Goal: Task Accomplishment & Management: Use online tool/utility

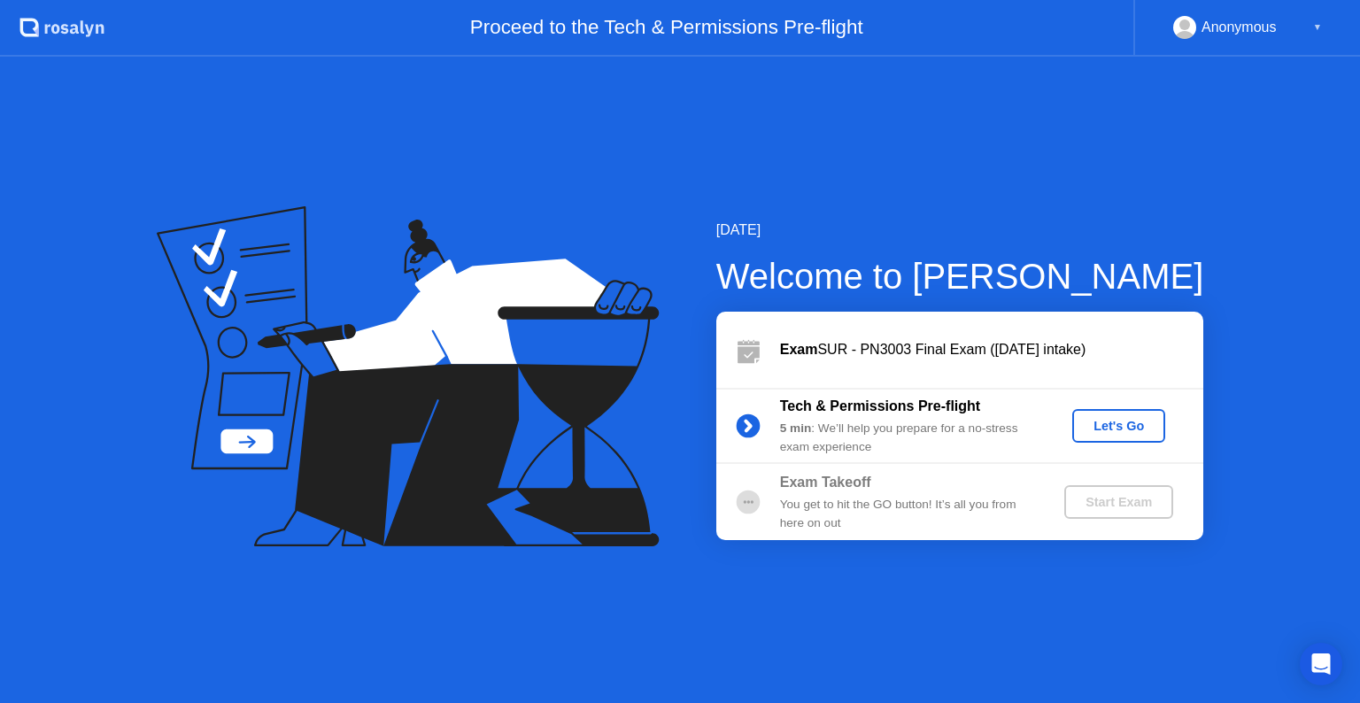
click at [1109, 427] on div "Let's Go" at bounding box center [1118, 426] width 79 height 14
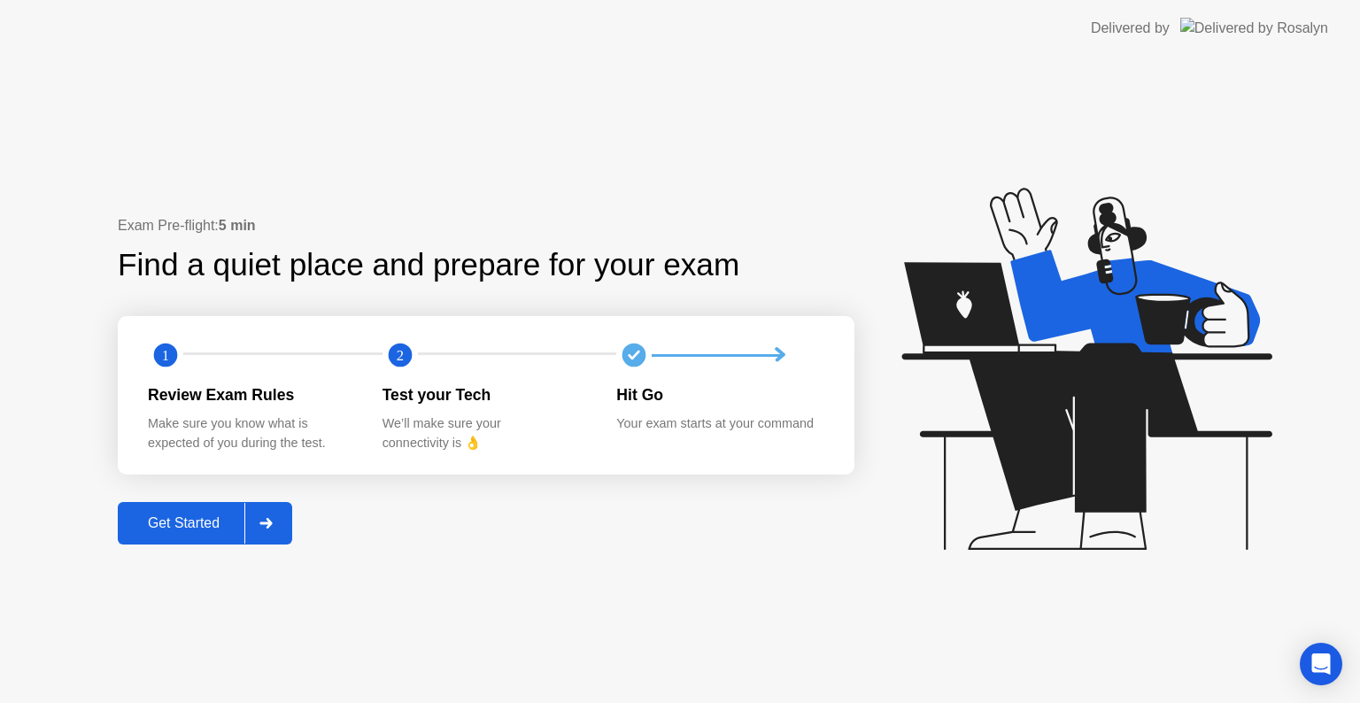
click at [283, 525] on div at bounding box center [265, 523] width 42 height 41
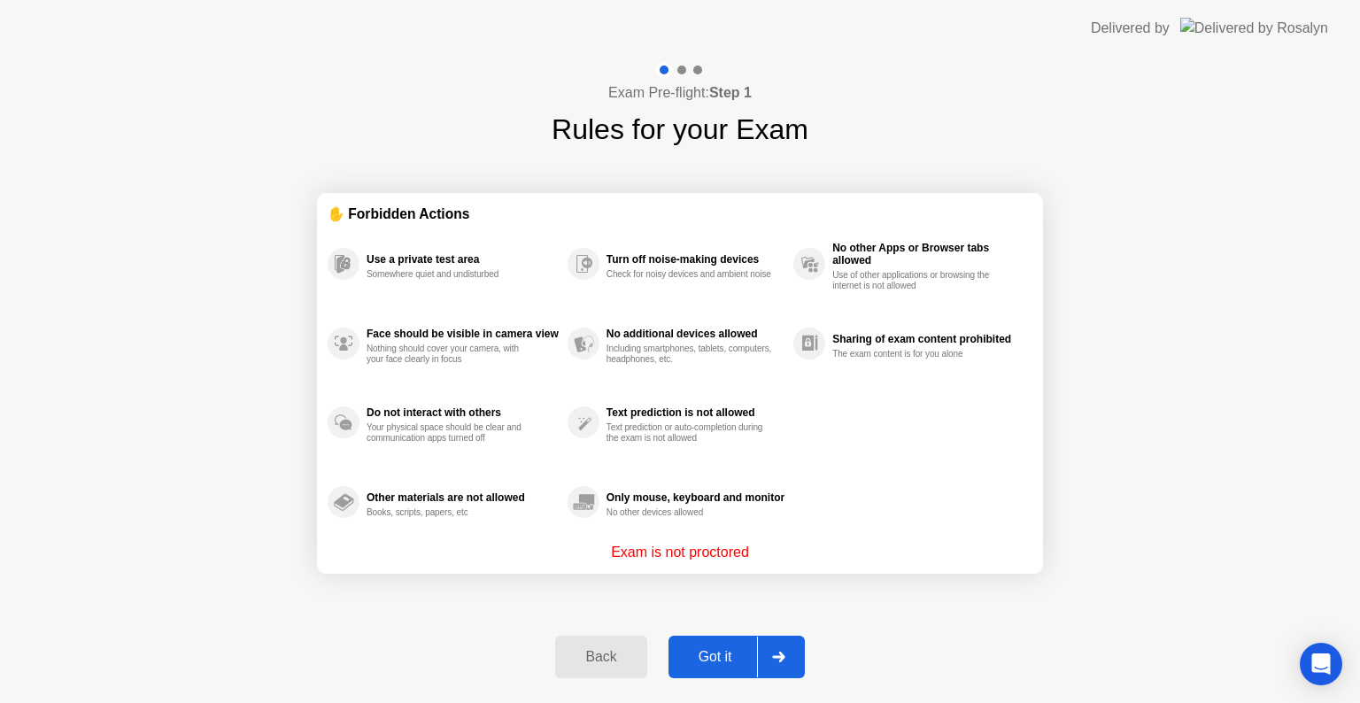
click at [784, 654] on icon at bounding box center [778, 657] width 13 height 11
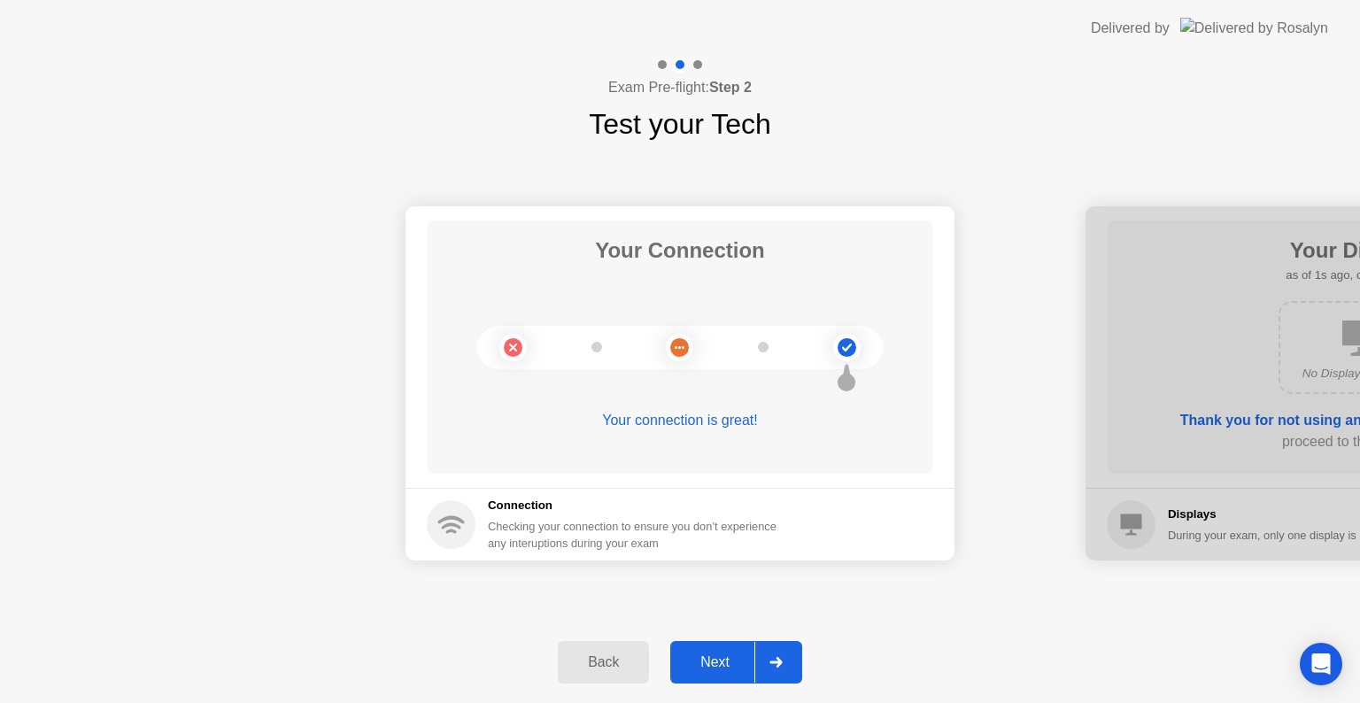
click at [784, 654] on div at bounding box center [775, 662] width 42 height 41
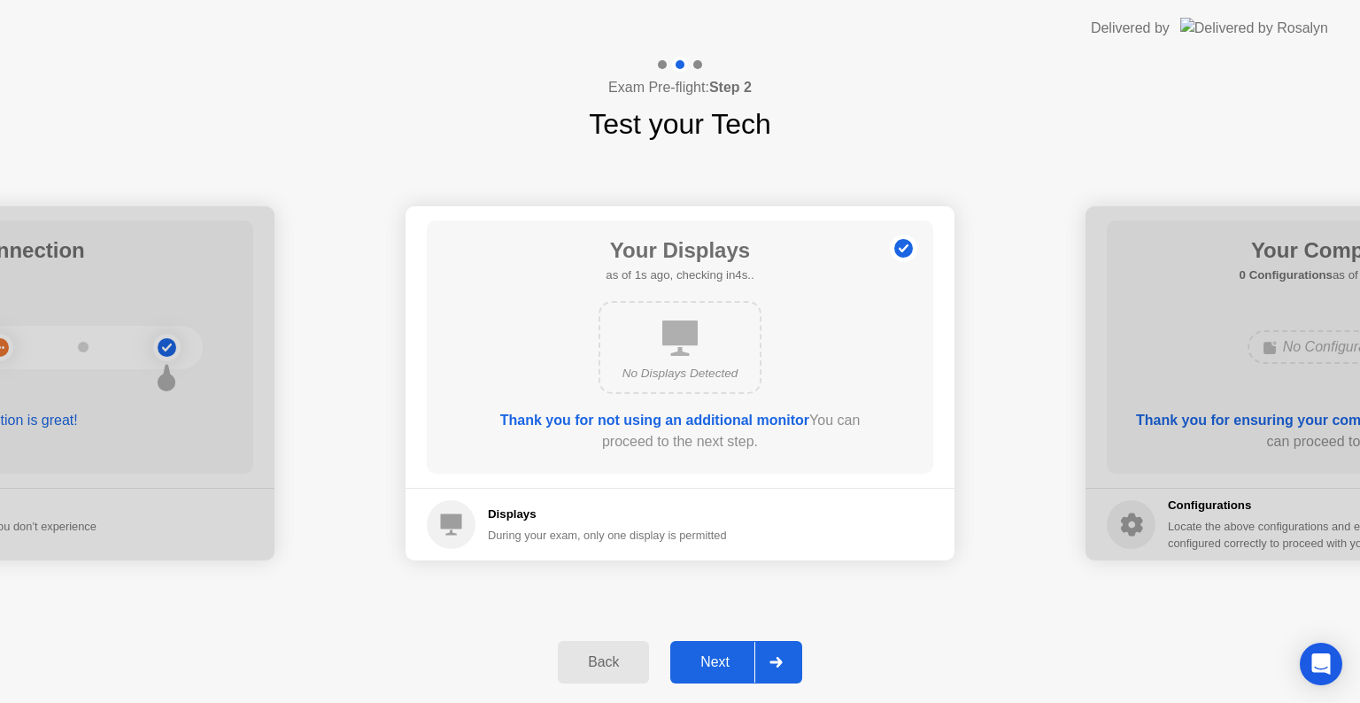
click at [784, 654] on div at bounding box center [775, 662] width 42 height 41
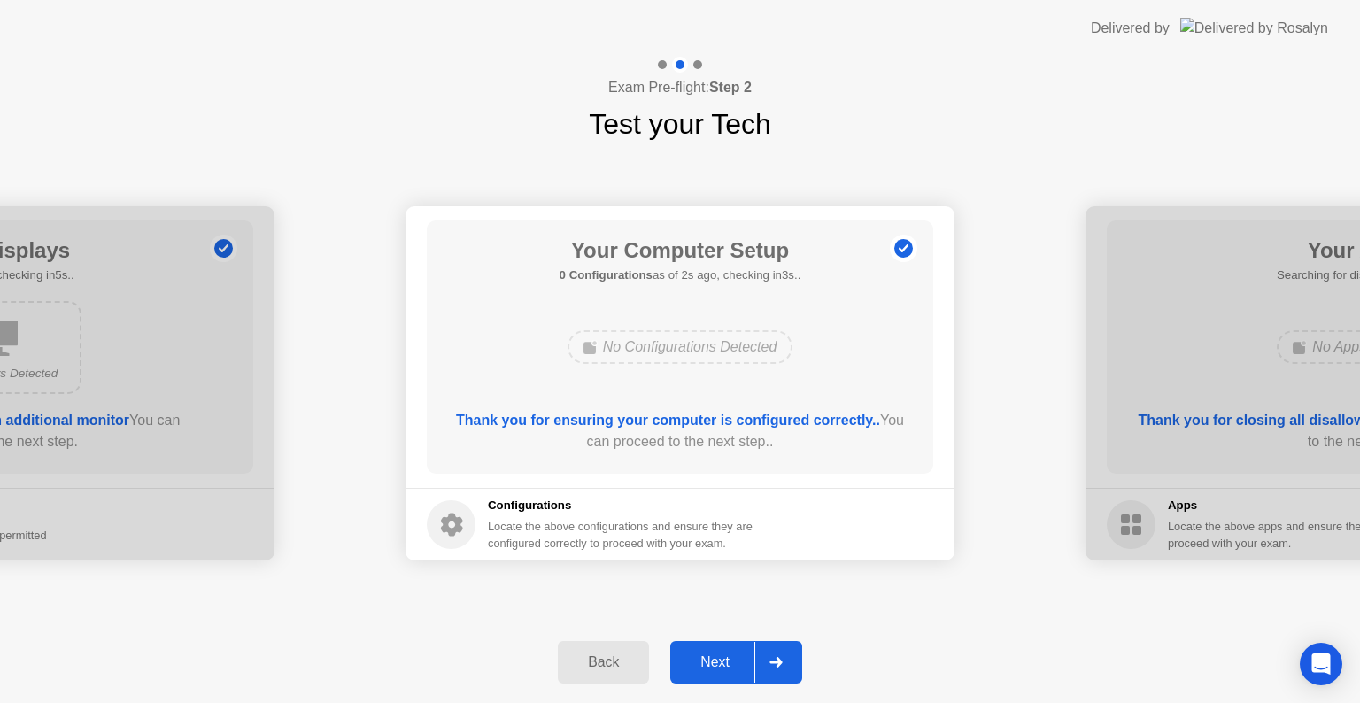
click at [784, 654] on div at bounding box center [775, 662] width 42 height 41
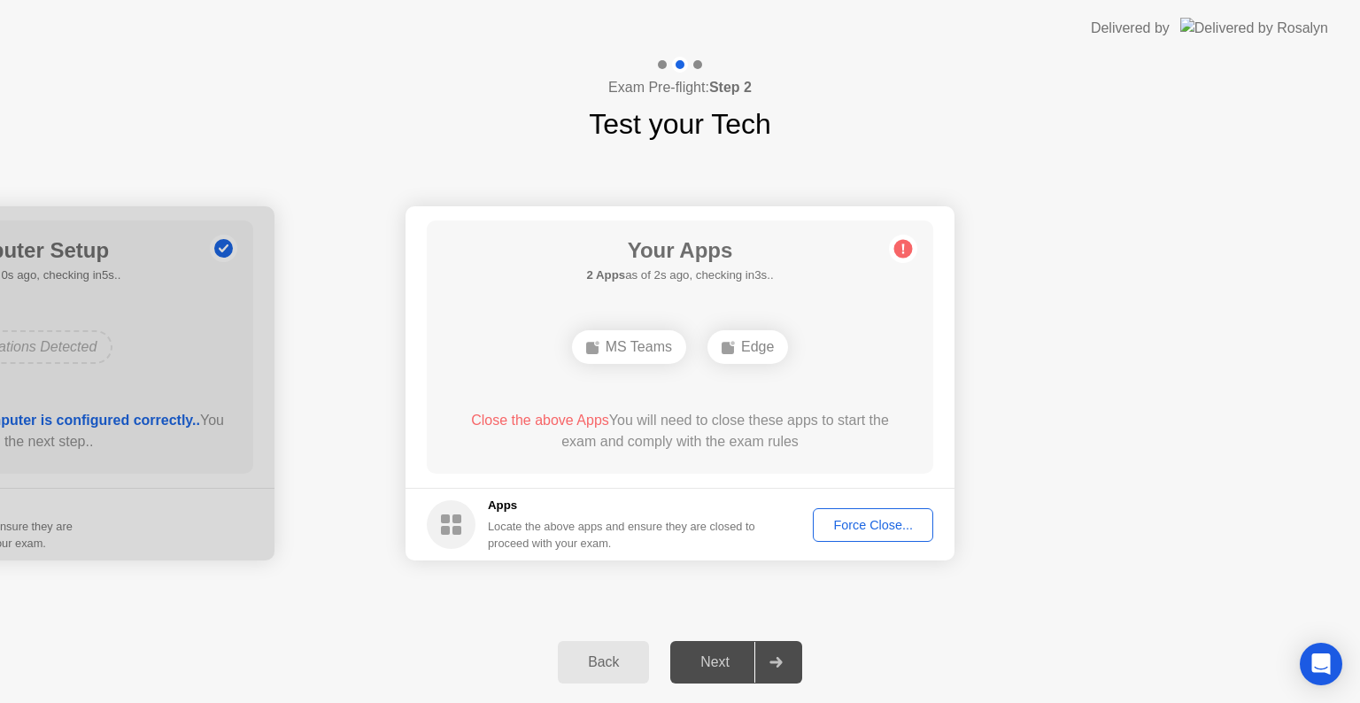
click at [871, 529] on div "Force Close..." at bounding box center [873, 525] width 108 height 14
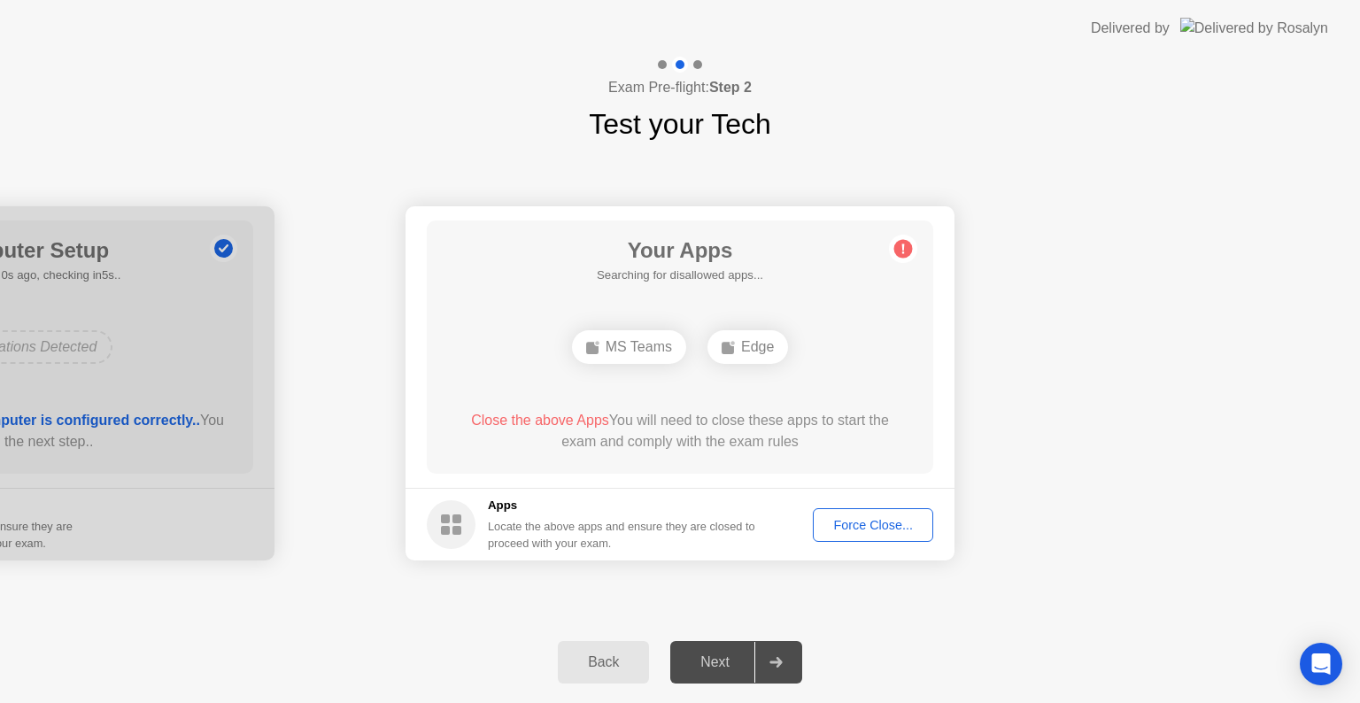
click at [866, 518] on div "Force Close..." at bounding box center [873, 525] width 108 height 14
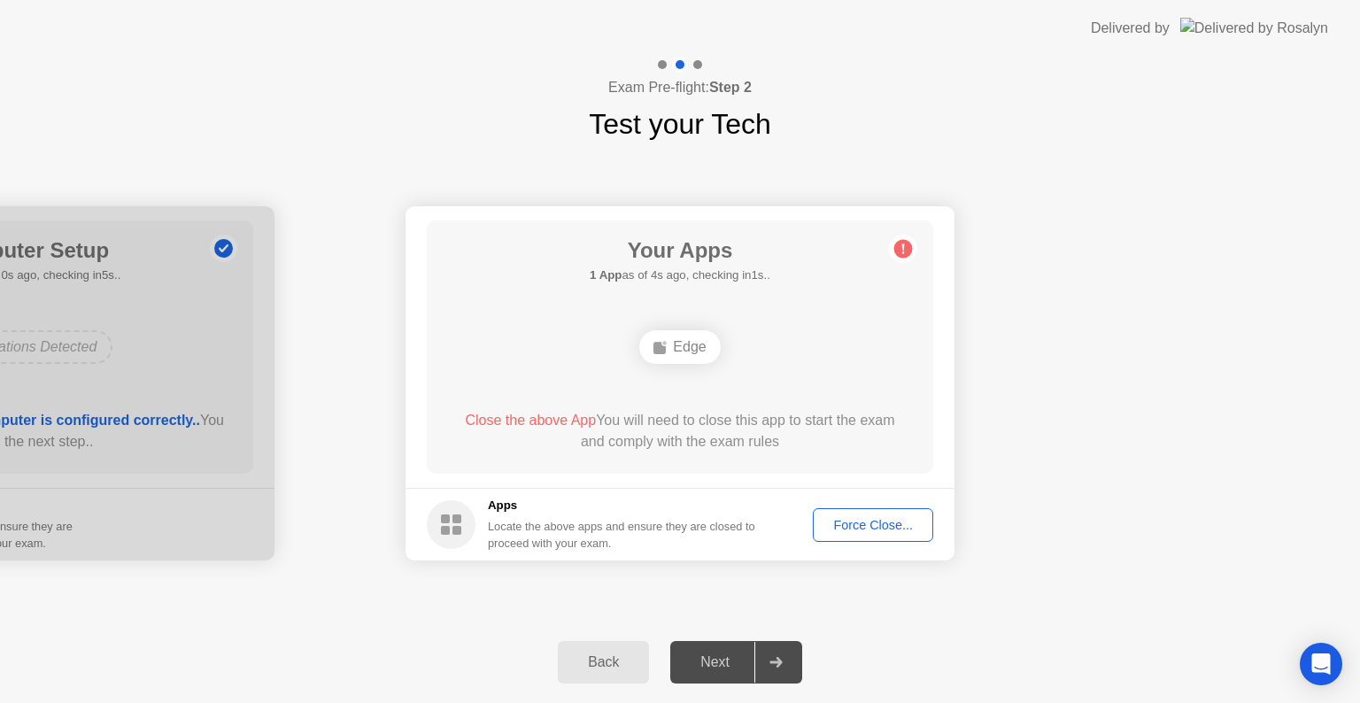
click at [846, 518] on div "Force Close..." at bounding box center [873, 525] width 108 height 14
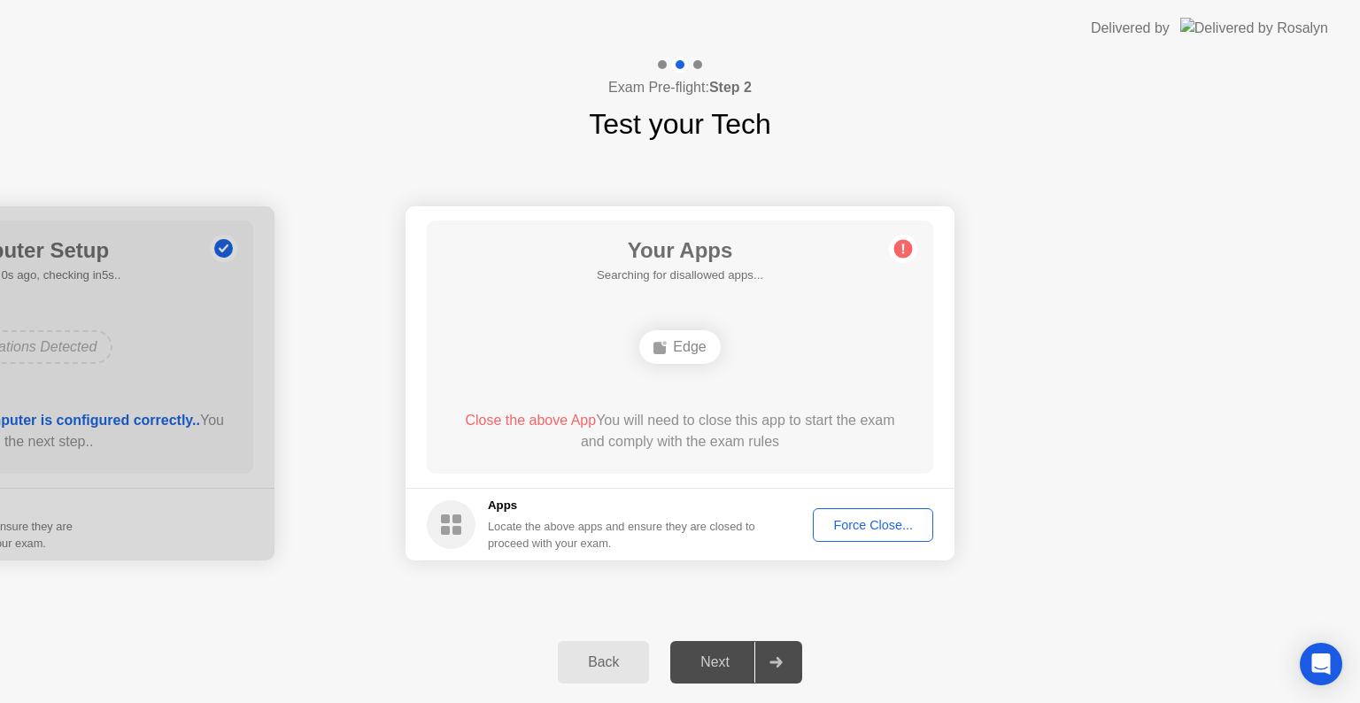
click at [836, 524] on div "Force Close..." at bounding box center [873, 525] width 108 height 14
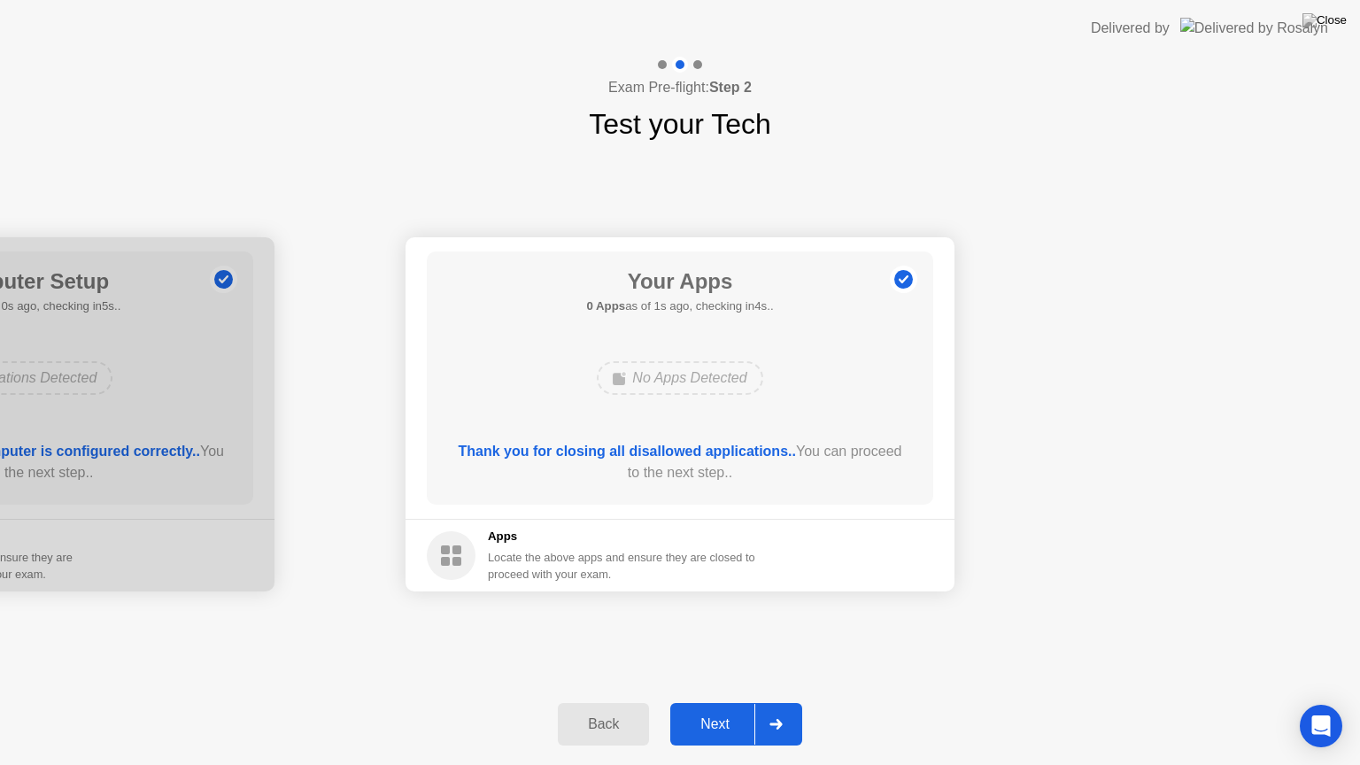
click at [776, 702] on icon at bounding box center [775, 724] width 13 height 11
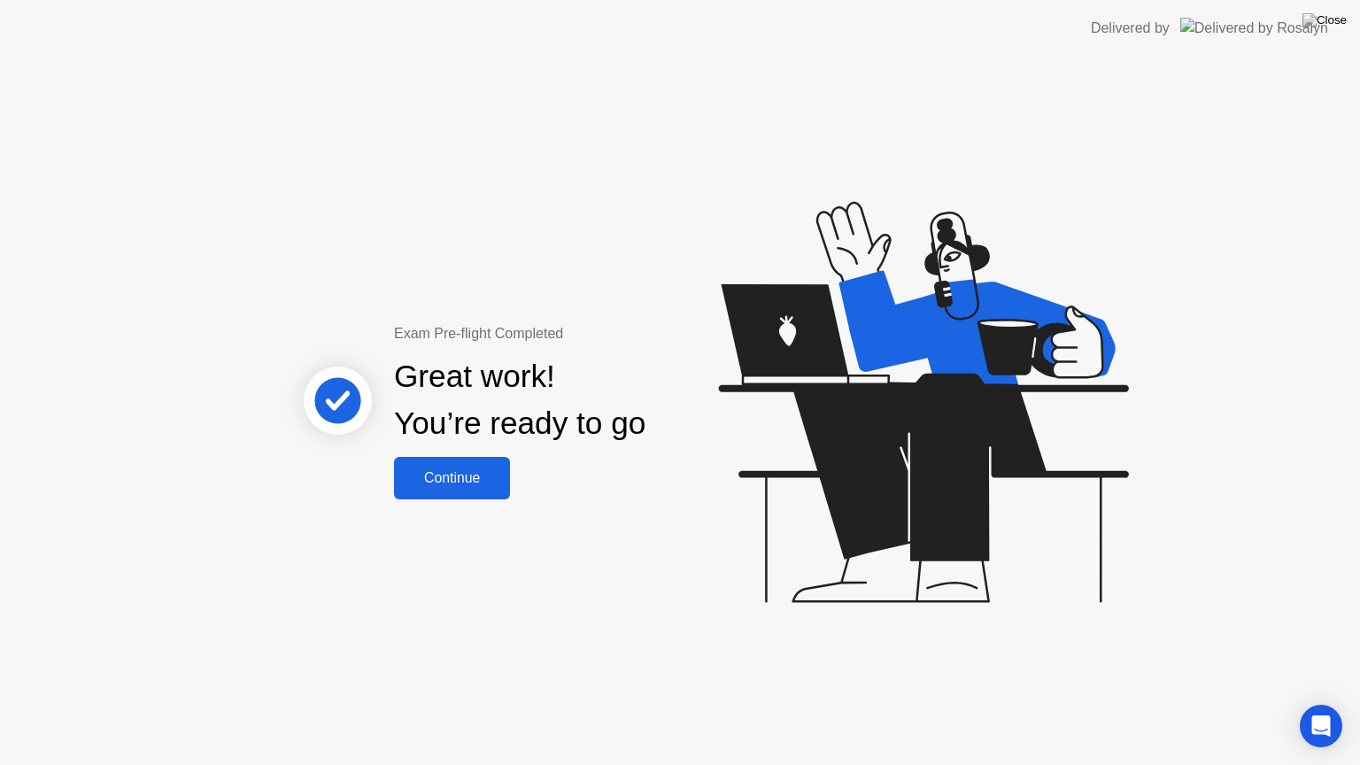
click at [483, 483] on div "Continue" at bounding box center [451, 478] width 105 height 16
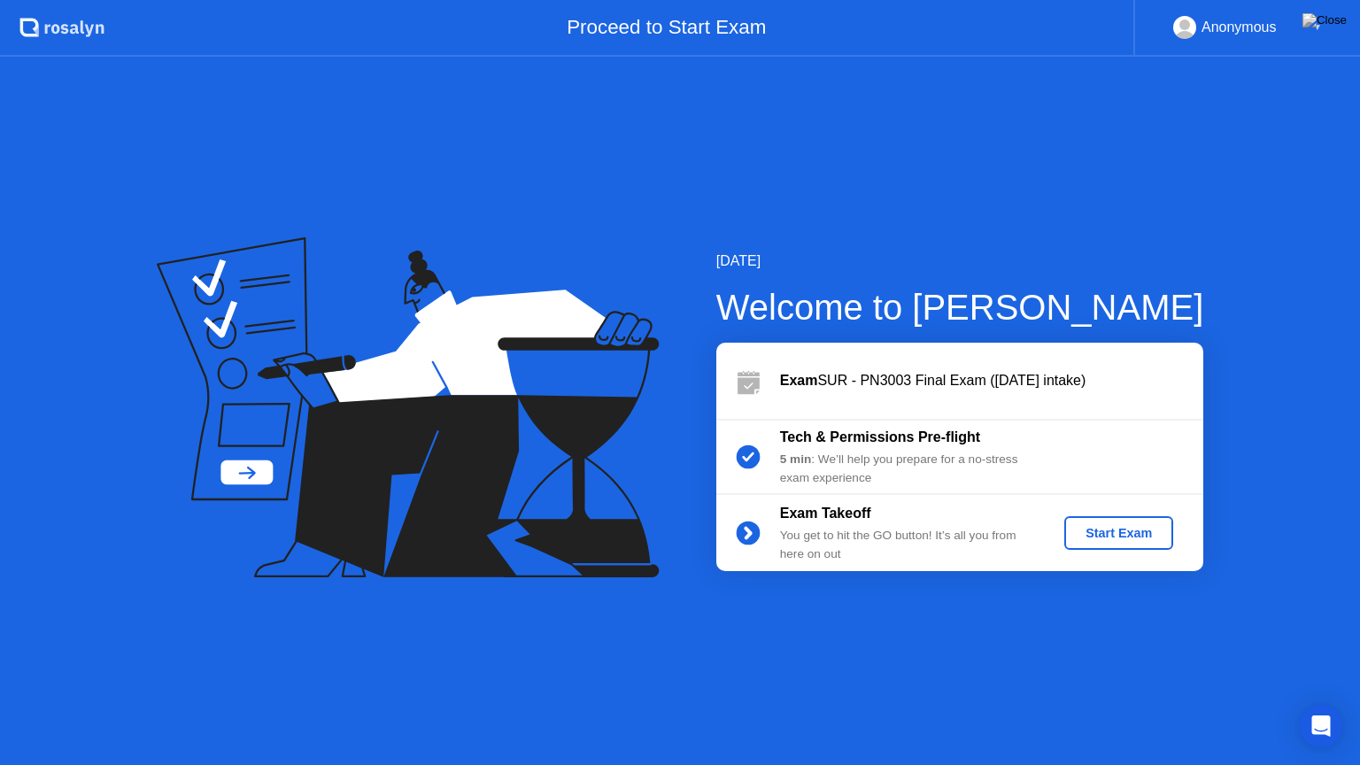
click at [1101, 527] on div "Start Exam" at bounding box center [1118, 533] width 95 height 14
